Goal: Information Seeking & Learning: Find specific fact

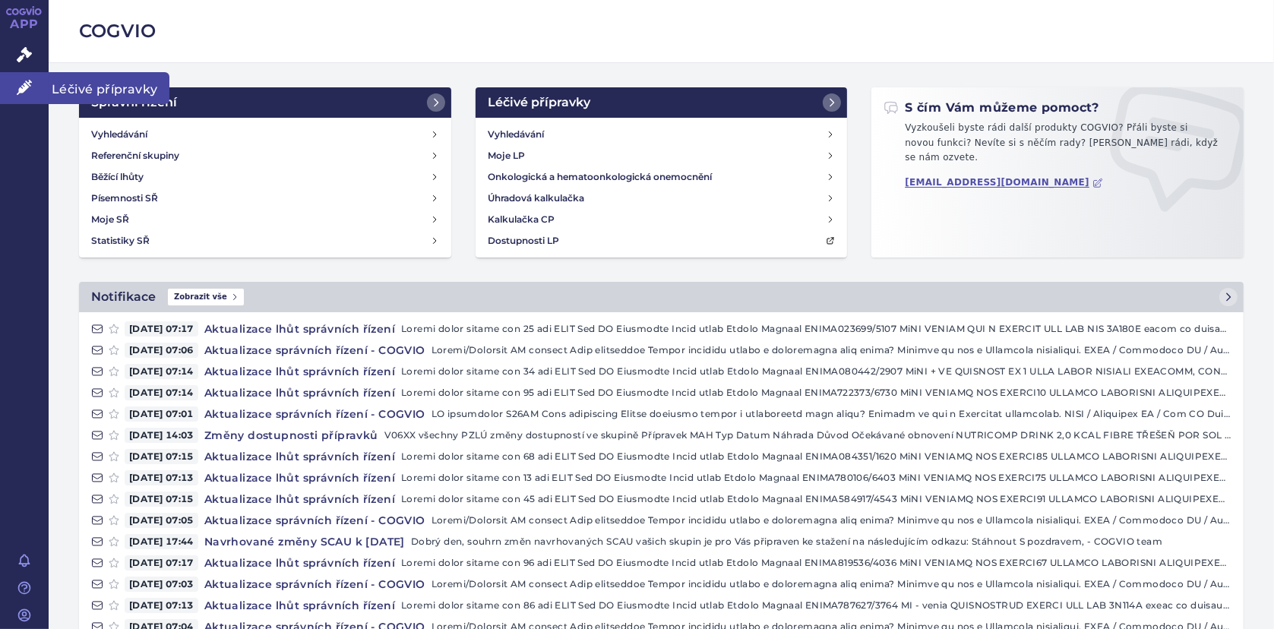
click at [27, 80] on icon at bounding box center [24, 87] width 15 height 15
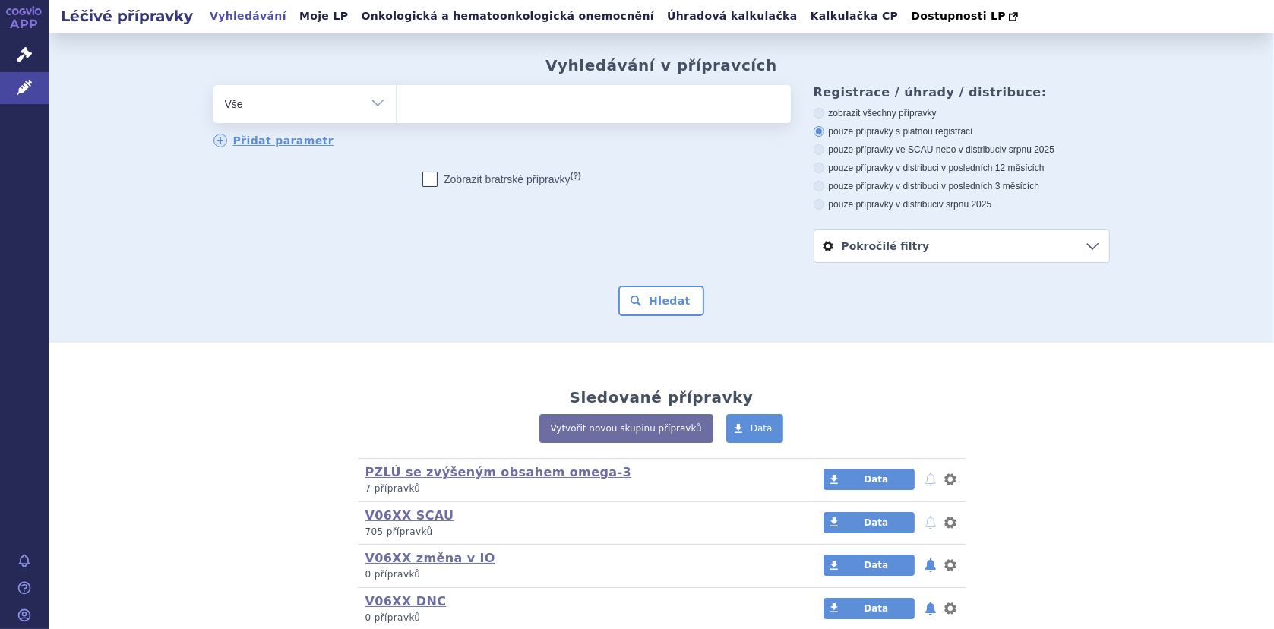
click at [411, 106] on ul at bounding box center [594, 101] width 394 height 32
click at [397, 106] on select at bounding box center [396, 103] width 1 height 38
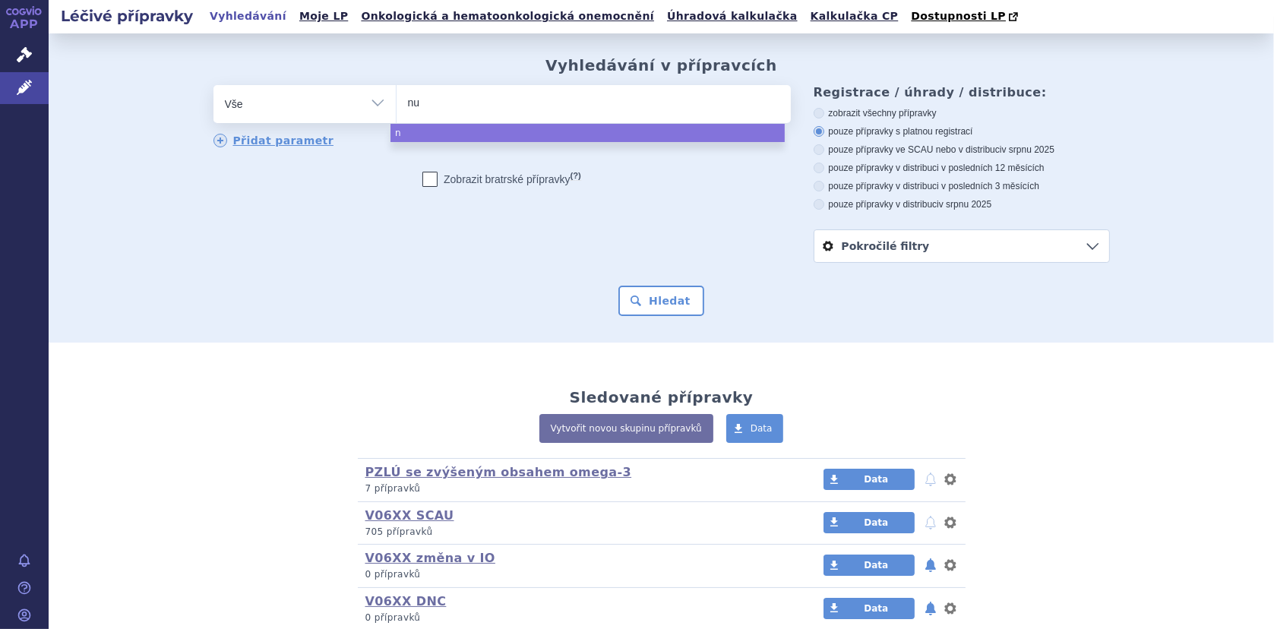
type input "nut"
type input "nutr"
type input "nutri"
type input "nutriso"
type input "nutrison"
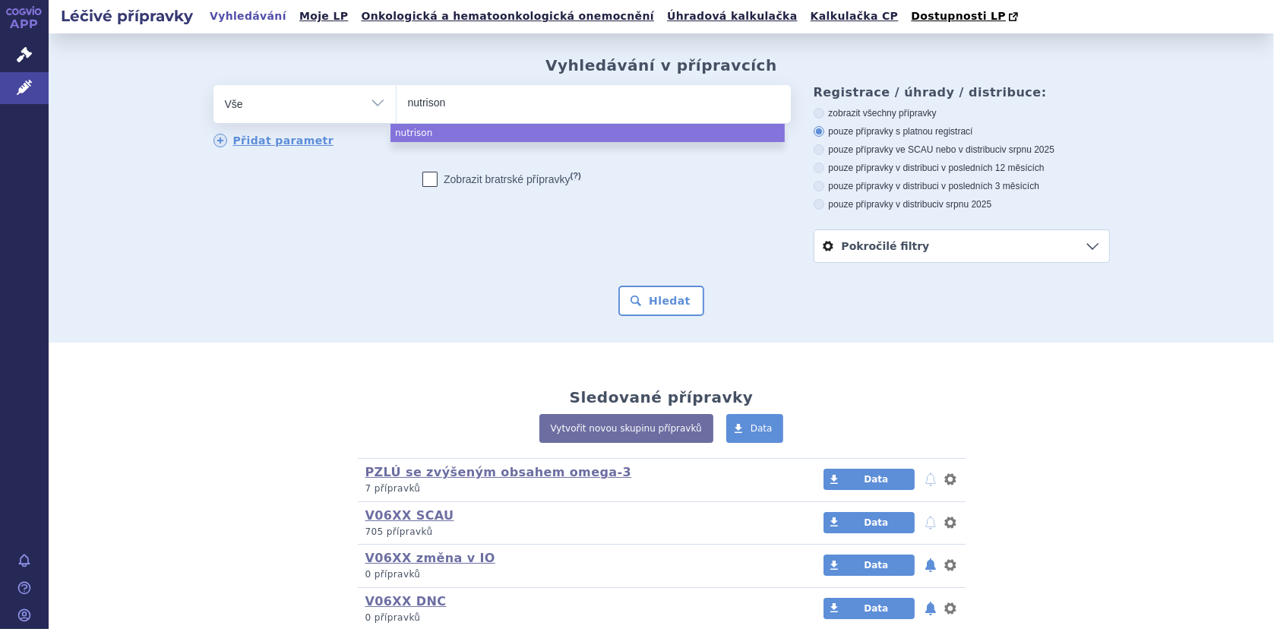
select select "nutrison"
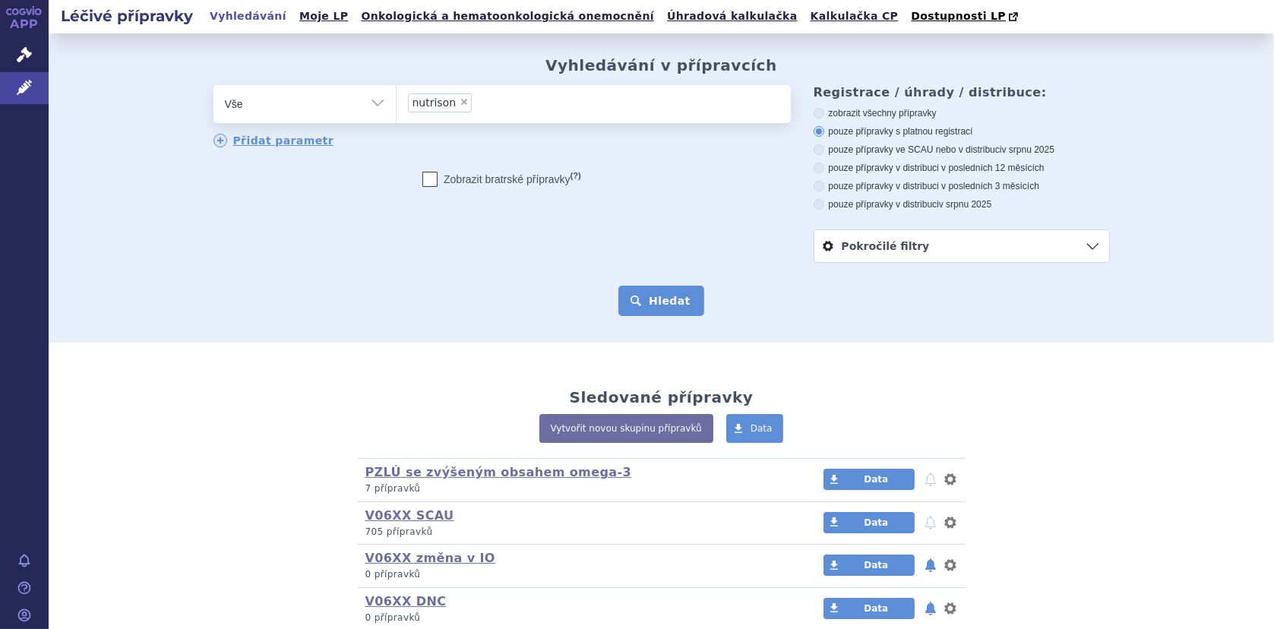
click at [653, 293] on button "Hledat" at bounding box center [661, 301] width 86 height 30
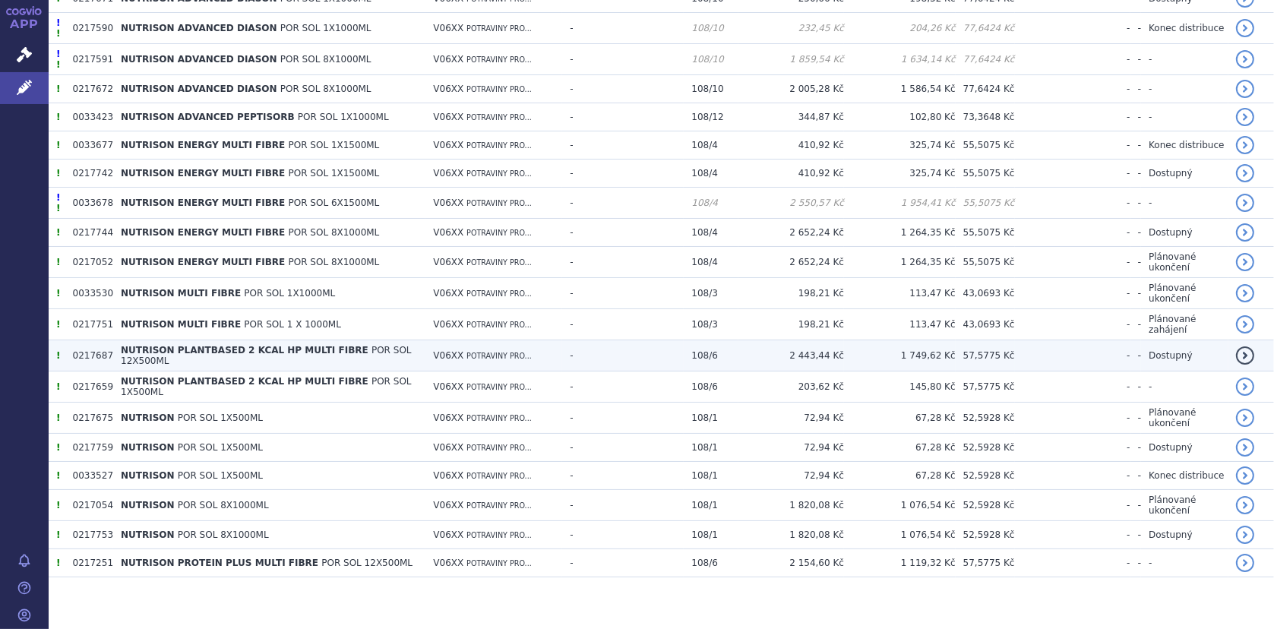
scroll to position [612, 0]
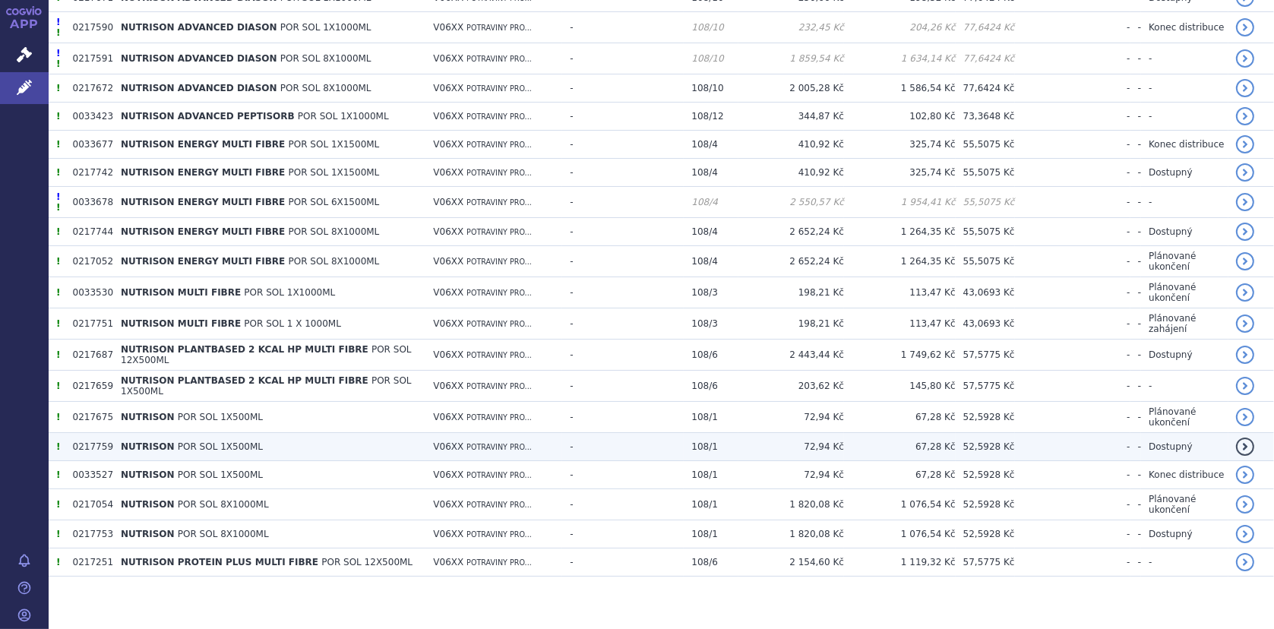
click at [105, 436] on td "0217759" at bounding box center [89, 447] width 48 height 28
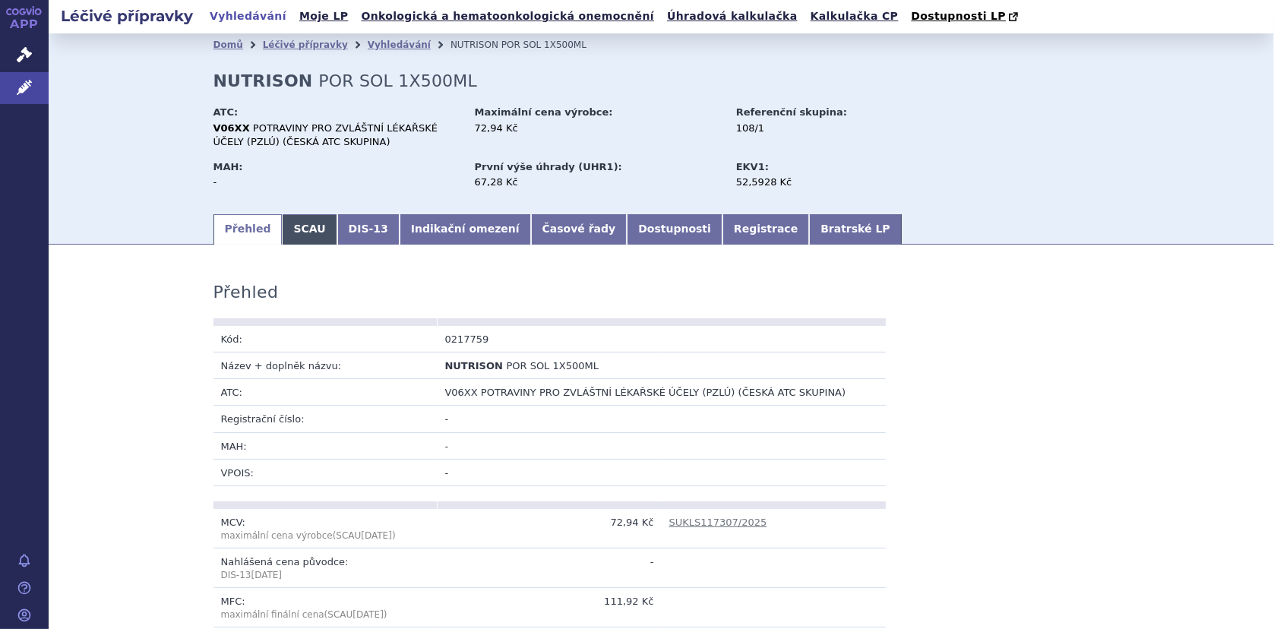
click at [299, 229] on link "SCAU" at bounding box center [309, 229] width 55 height 30
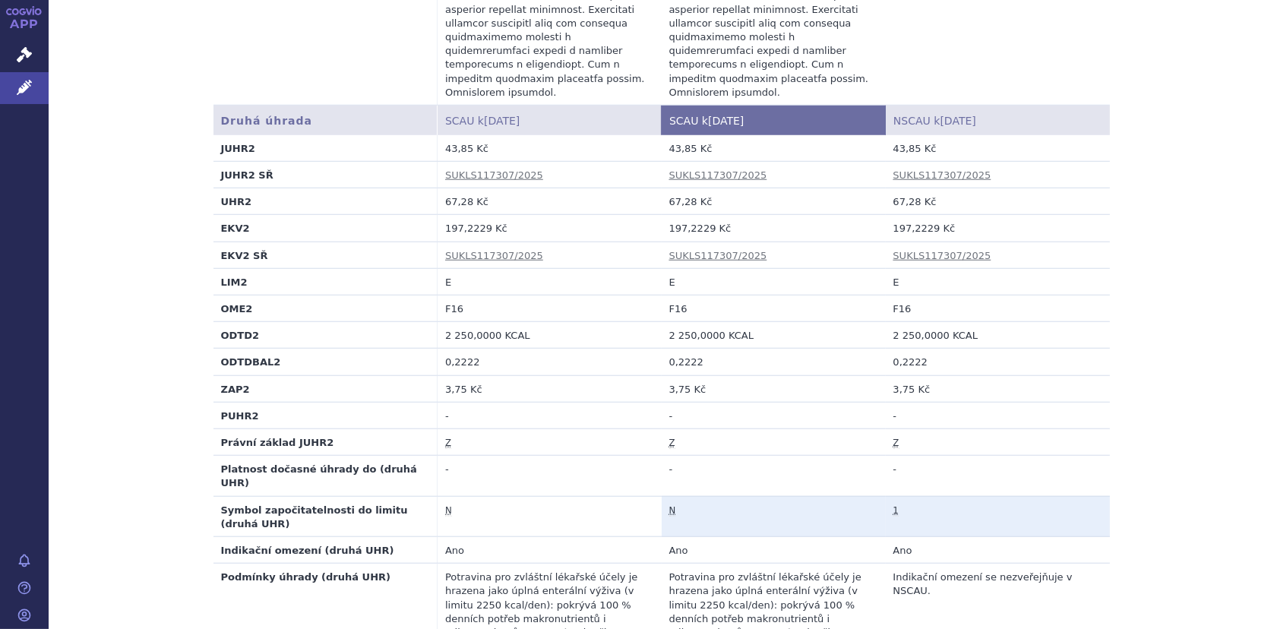
scroll to position [1368, 0]
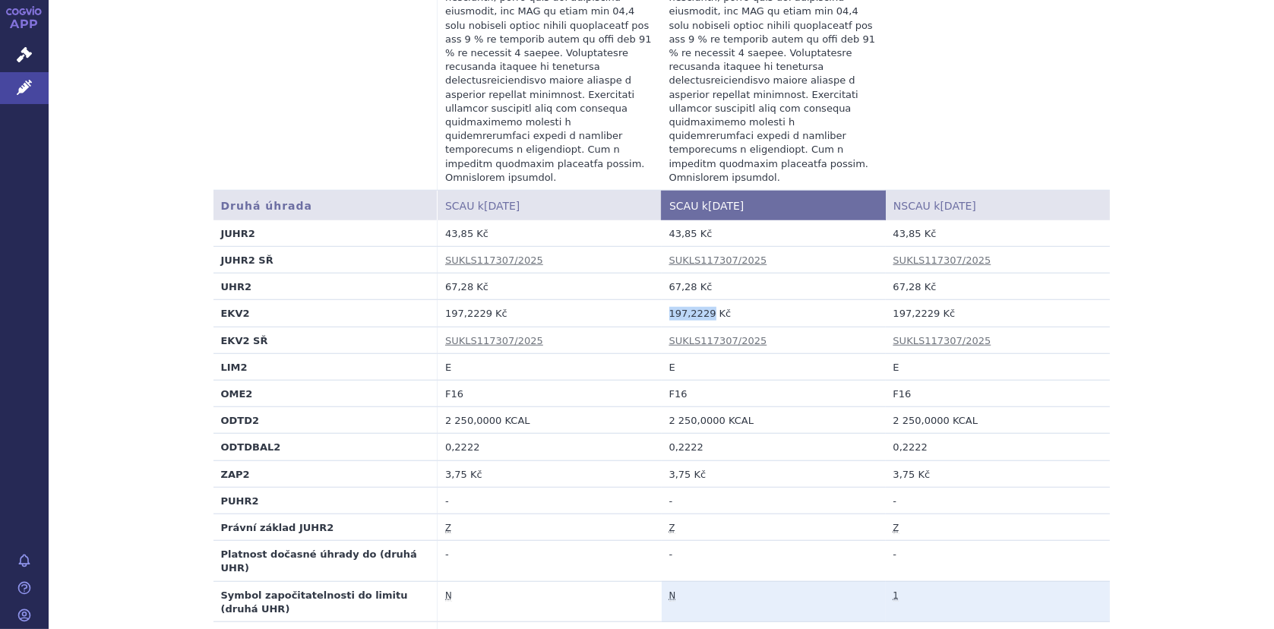
drag, startPoint x: 663, startPoint y: 242, endPoint x: 702, endPoint y: 239, distance: 38.8
click at [702, 300] on td "197,2229 Kč" at bounding box center [774, 313] width 224 height 27
copy td "197,2229"
click at [675, 300] on td "197,2229 Kč" at bounding box center [774, 313] width 224 height 27
drag, startPoint x: 663, startPoint y: 240, endPoint x: 702, endPoint y: 242, distance: 38.8
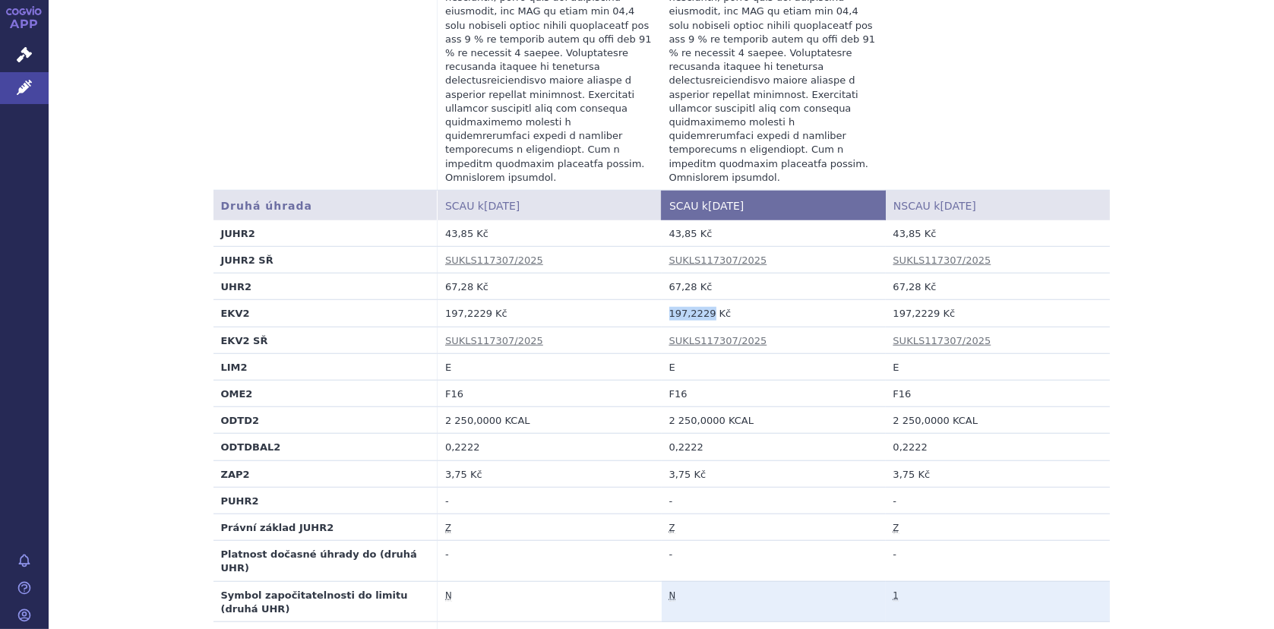
click at [702, 300] on td "197,2229 Kč" at bounding box center [774, 313] width 224 height 27
copy td "197,2229"
click at [665, 220] on td "43,85 Kč" at bounding box center [774, 233] width 224 height 27
drag, startPoint x: 663, startPoint y: 161, endPoint x: 687, endPoint y: 161, distance: 23.6
click at [687, 220] on td "43,85 Kč" at bounding box center [774, 233] width 224 height 27
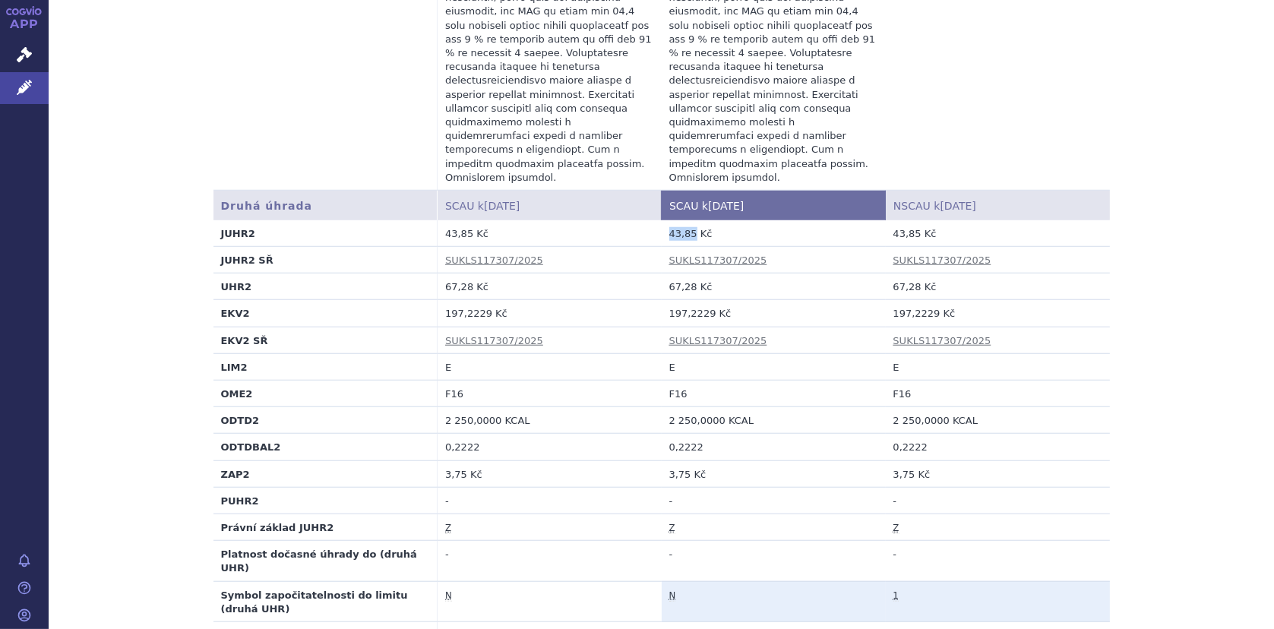
copy td "43,85"
drag, startPoint x: 664, startPoint y: 214, endPoint x: 685, endPoint y: 214, distance: 21.3
click at [685, 274] on td "67,28 Kč" at bounding box center [774, 287] width 224 height 27
copy td "67,28"
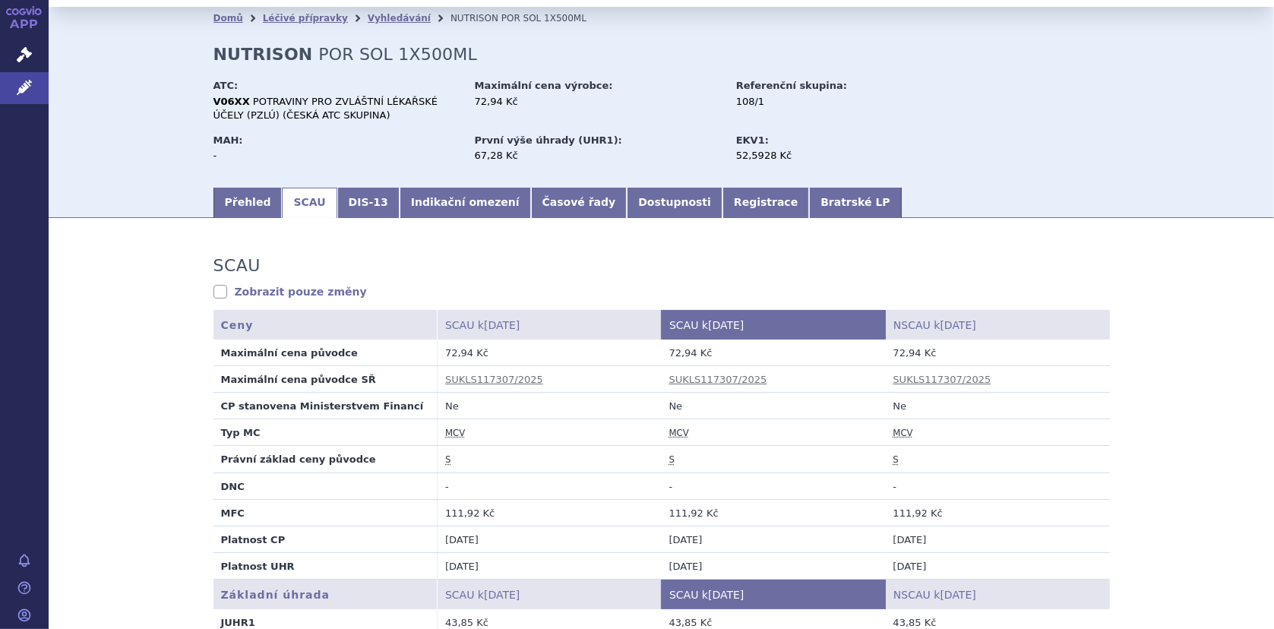
scroll to position [0, 0]
